Goal: Task Accomplishment & Management: Manage account settings

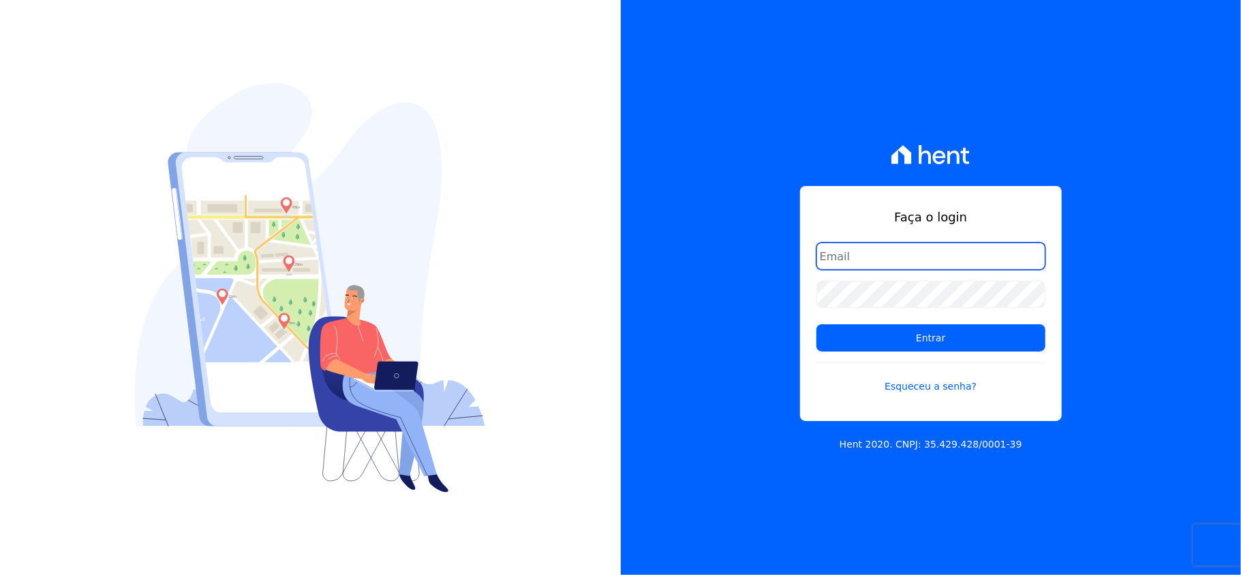
click at [979, 265] on input "email" at bounding box center [930, 256] width 229 height 27
type input "[EMAIL_ADDRESS][DOMAIN_NAME]"
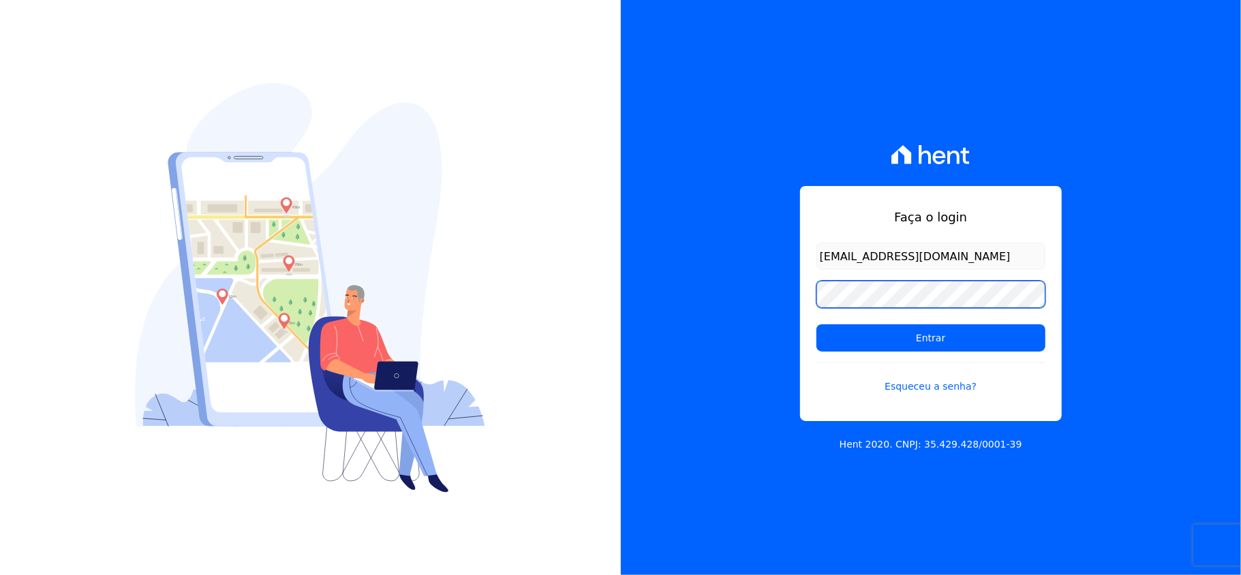
click at [816, 324] on input "Entrar" at bounding box center [930, 337] width 229 height 27
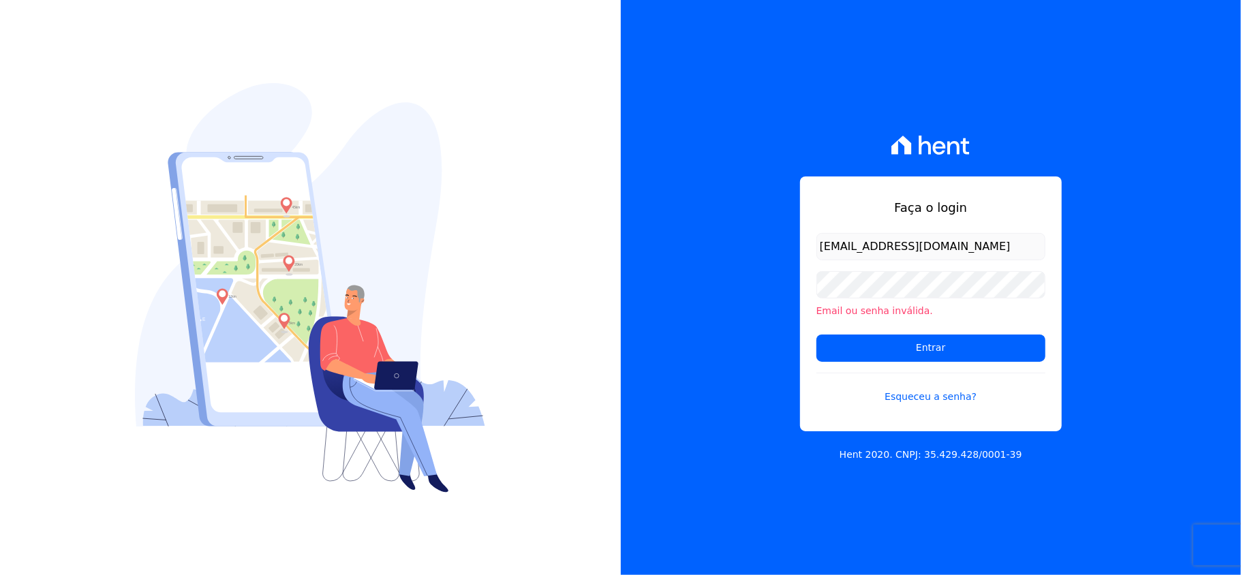
click at [931, 278] on form "[EMAIL_ADDRESS][DOMAIN_NAME] Email ou senha inválida. Entrar Esqueceu a senha?" at bounding box center [930, 326] width 229 height 187
